Goal: Task Accomplishment & Management: Use online tool/utility

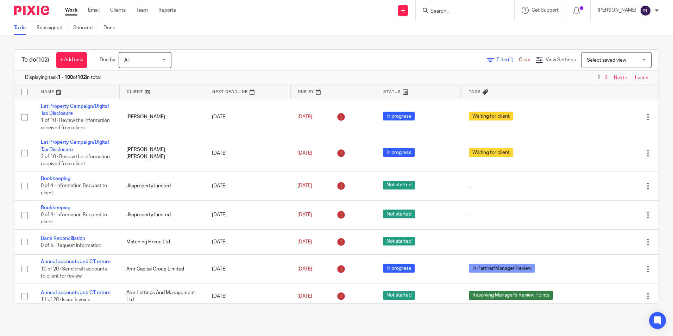
scroll to position [230, 0]
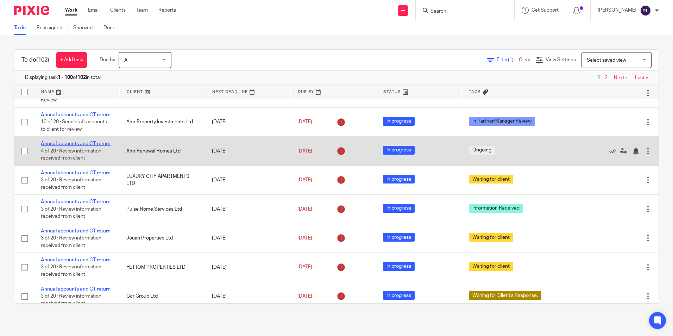
click at [55, 146] on link "Annual accounts and CT return" at bounding box center [76, 143] width 70 height 5
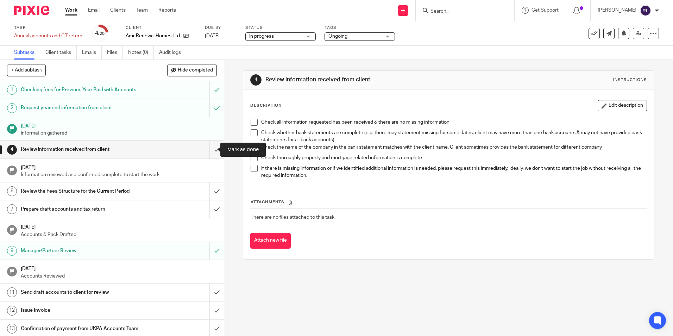
click at [206, 148] on input "submit" at bounding box center [112, 149] width 224 height 18
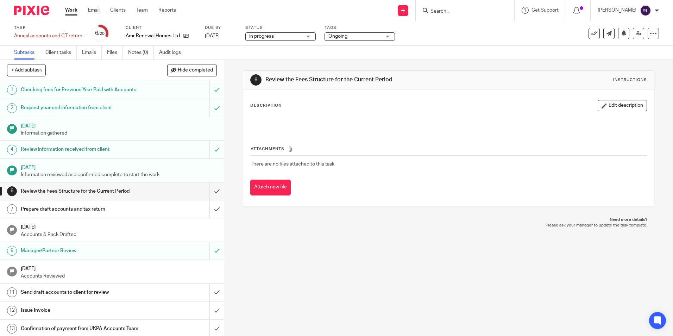
scroll to position [70, 0]
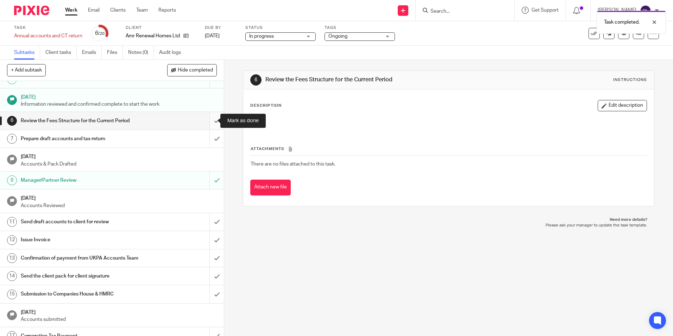
click at [204, 120] on input "submit" at bounding box center [112, 121] width 224 height 18
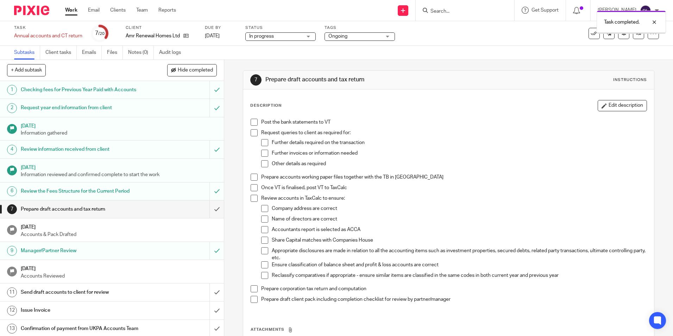
scroll to position [106, 0]
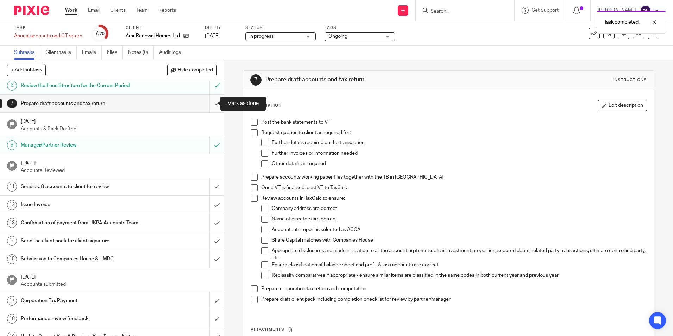
click at [211, 103] on input "submit" at bounding box center [112, 104] width 224 height 18
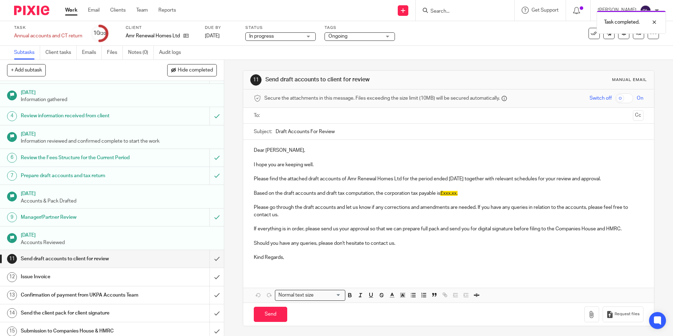
scroll to position [70, 0]
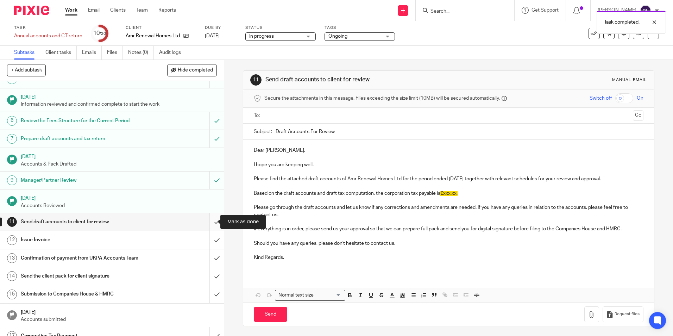
click at [210, 219] on input "submit" at bounding box center [112, 222] width 224 height 18
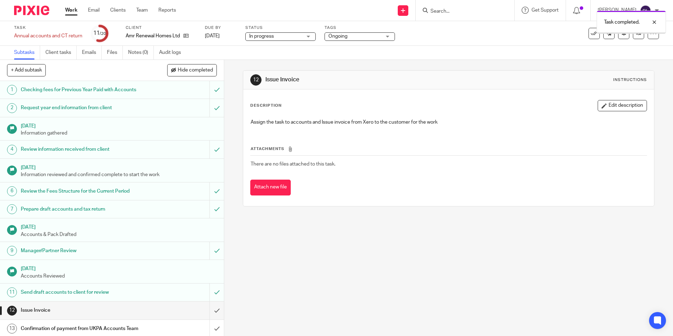
scroll to position [141, 0]
